Goal: Information Seeking & Learning: Learn about a topic

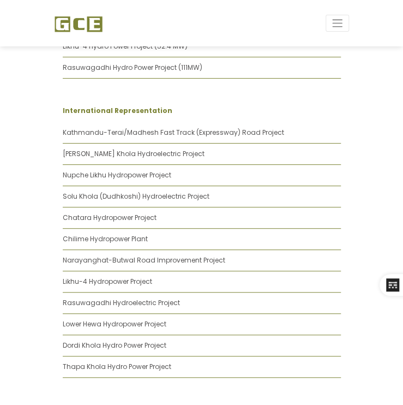
scroll to position [1255, 0]
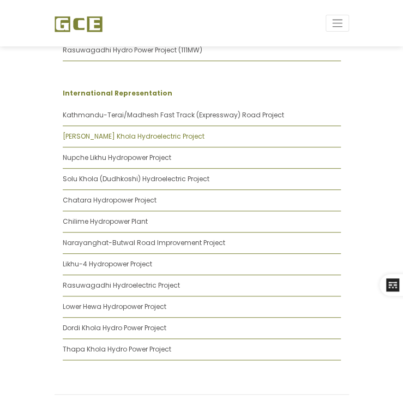
click at [92, 131] on link "[PERSON_NAME] Khola Hydroelectric Project" at bounding box center [134, 135] width 142 height 9
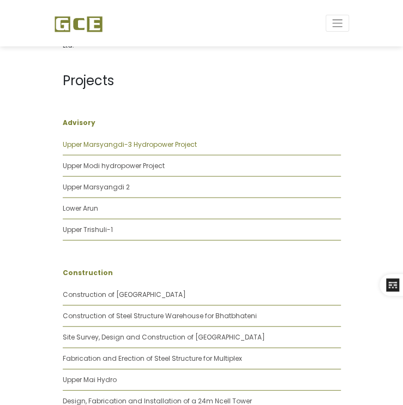
scroll to position [547, 0]
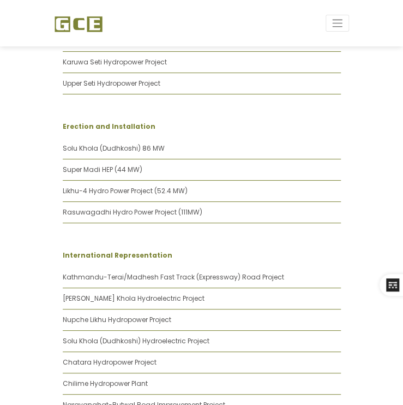
scroll to position [1147, 0]
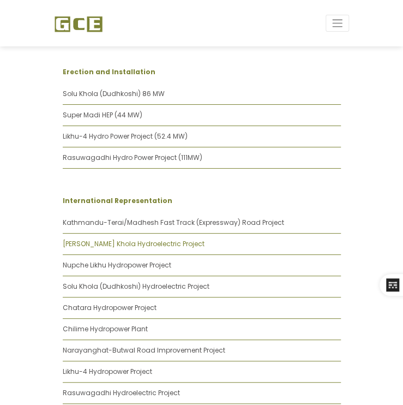
click at [139, 239] on link "[PERSON_NAME] Khola Hydroelectric Project" at bounding box center [134, 243] width 142 height 9
